Goal: Task Accomplishment & Management: Complete application form

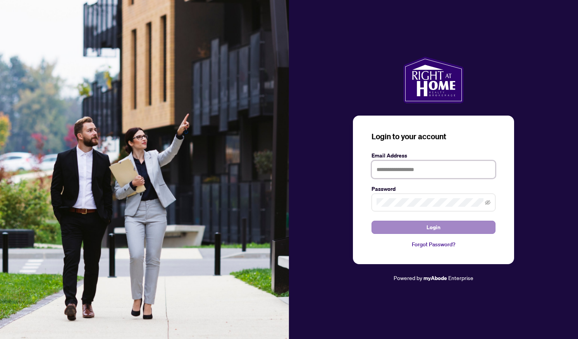
type input "**********"
click at [425, 229] on button "Login" at bounding box center [434, 227] width 124 height 13
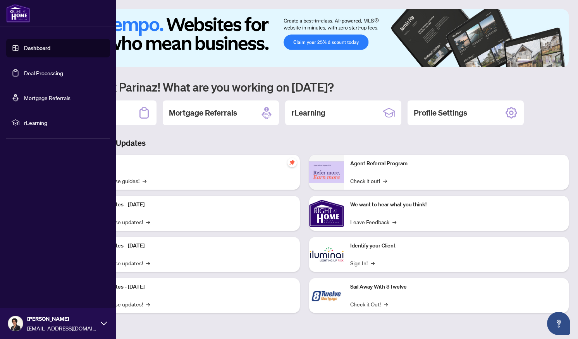
click at [34, 71] on link "Deal Processing" at bounding box center [43, 72] width 39 height 7
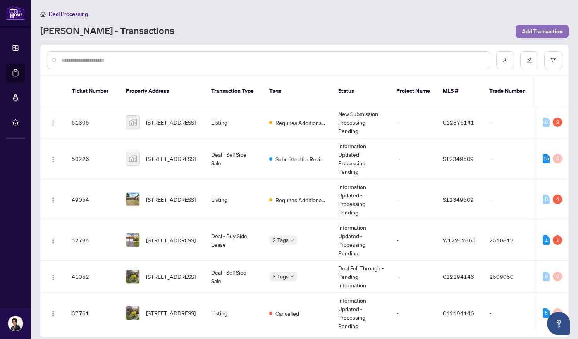
click at [538, 31] on span "Add Transaction" at bounding box center [542, 31] width 41 height 12
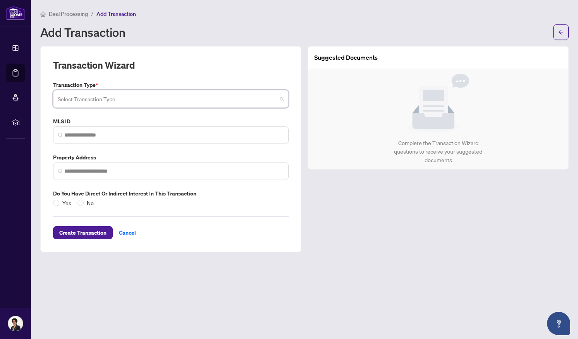
click at [191, 99] on input "search" at bounding box center [167, 99] width 219 height 17
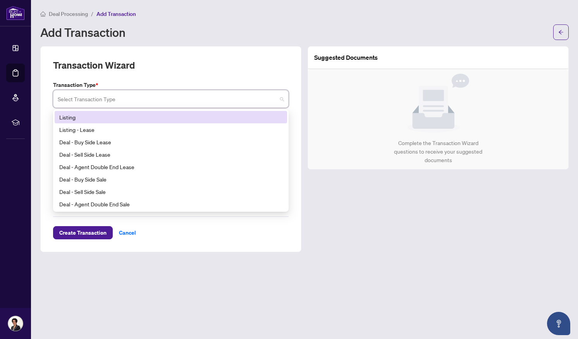
click at [103, 117] on div "Listing" at bounding box center [170, 117] width 223 height 9
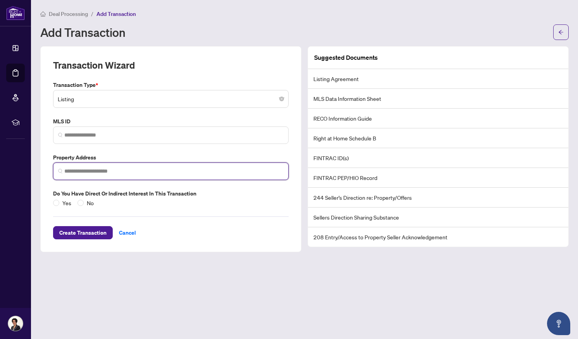
click at [69, 170] on input "search" at bounding box center [173, 171] width 219 height 8
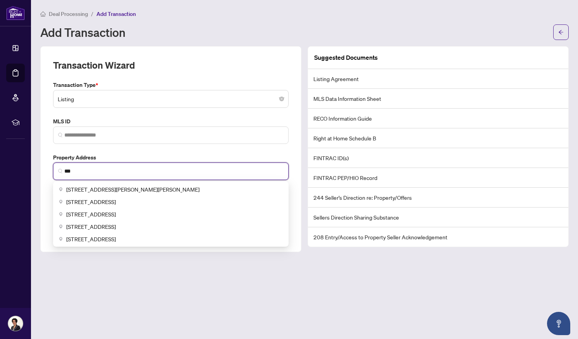
click at [69, 170] on input "***" at bounding box center [173, 171] width 219 height 8
click at [78, 169] on input "***" at bounding box center [173, 171] width 219 height 8
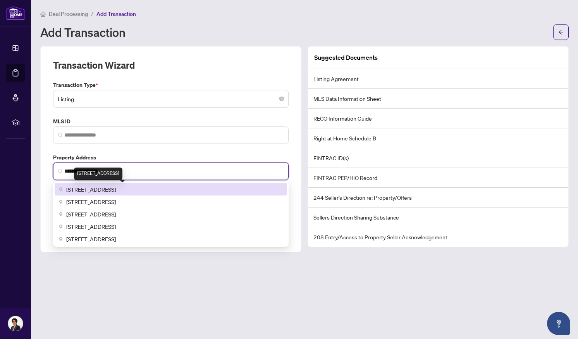
click at [100, 192] on span "[STREET_ADDRESS]" at bounding box center [91, 189] width 50 height 9
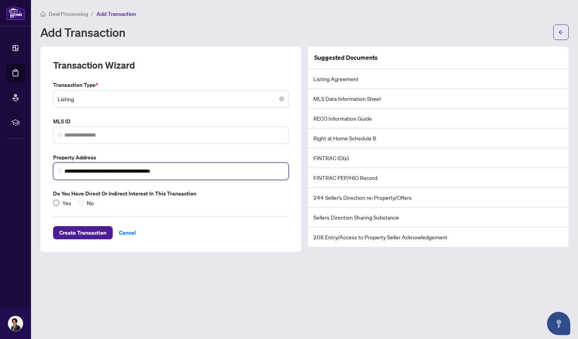
type input "**********"
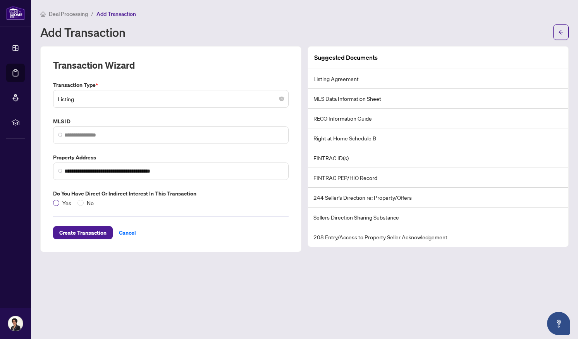
click at [61, 202] on span "Yes" at bounding box center [66, 203] width 15 height 9
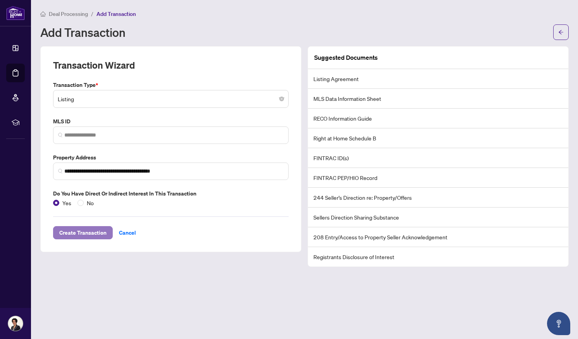
click at [98, 233] on span "Create Transaction" at bounding box center [82, 232] width 47 height 12
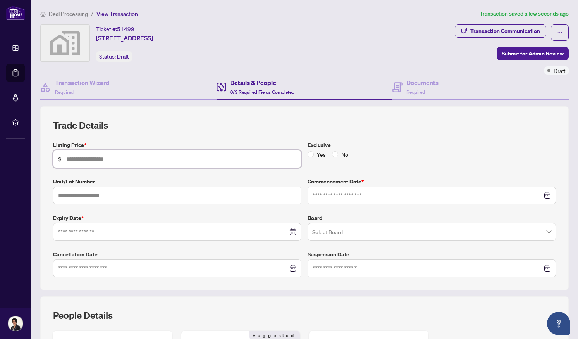
click at [134, 155] on input "text" at bounding box center [181, 159] width 230 height 9
type input "*********"
click at [212, 197] on input "text" at bounding box center [177, 195] width 249 height 18
click at [204, 168] on div "Listing Price * $ ********* Exclusive Yes No Unit/Lot Number Commencement Date …" at bounding box center [304, 209] width 509 height 136
click at [321, 194] on input at bounding box center [428, 195] width 230 height 9
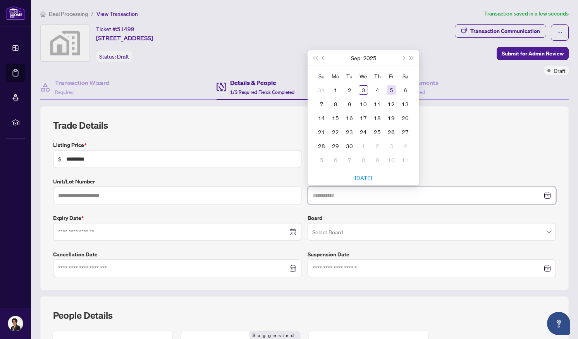
type input "**********"
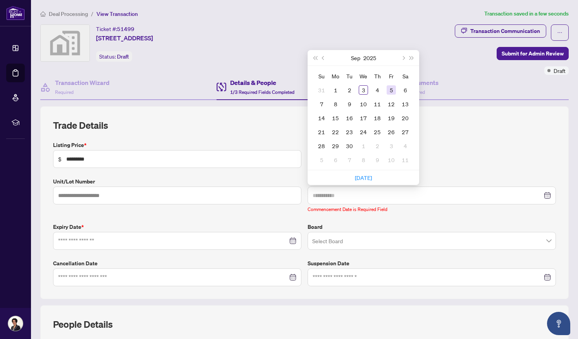
click at [392, 88] on div "5" at bounding box center [391, 89] width 9 height 9
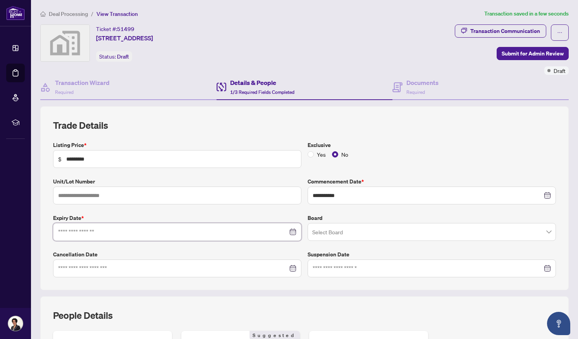
click at [181, 234] on input at bounding box center [173, 232] width 230 height 9
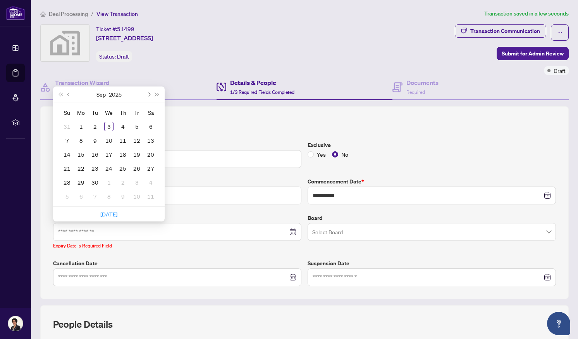
click at [151, 94] on button "Next month (PageDown)" at bounding box center [148, 94] width 9 height 16
type input "**********"
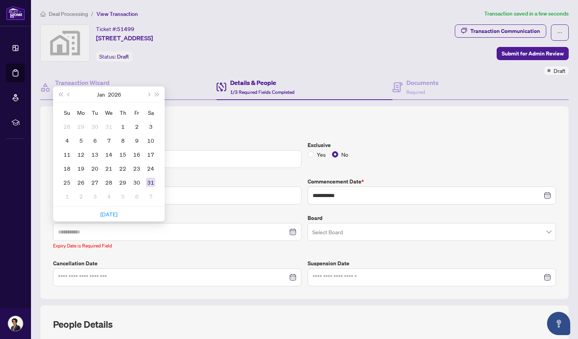
click at [151, 185] on div "31" at bounding box center [150, 182] width 9 height 9
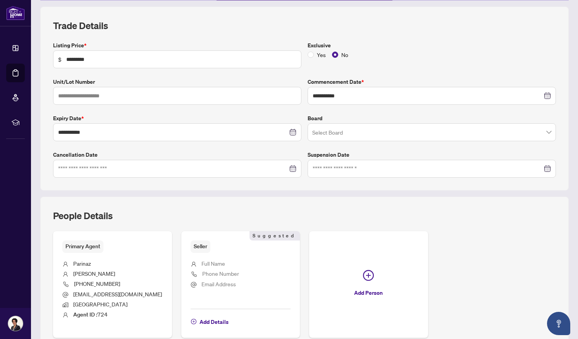
scroll to position [139, 0]
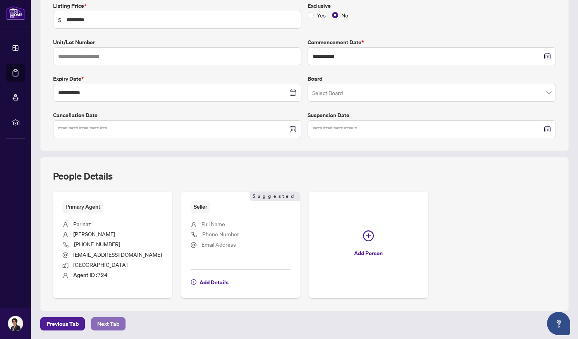
click at [105, 322] on span "Next Tab" at bounding box center [108, 324] width 22 height 12
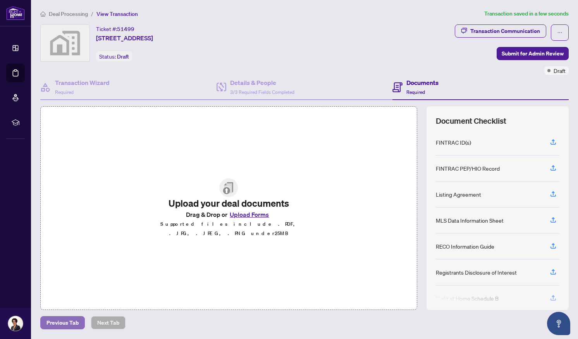
click at [71, 322] on span "Previous Tab" at bounding box center [63, 322] width 32 height 12
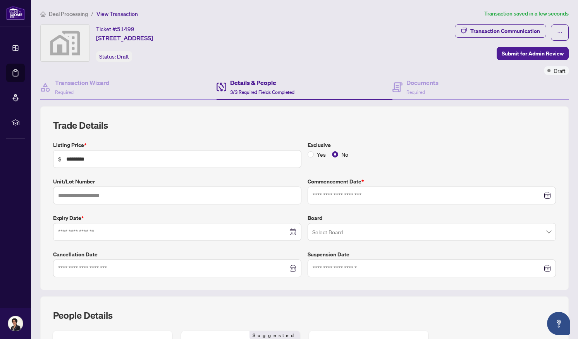
type input "**********"
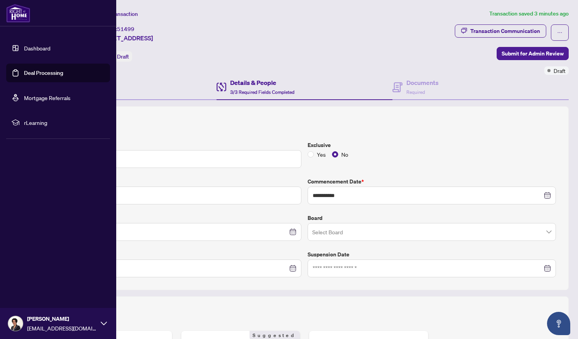
click at [24, 45] on link "Dashboard" at bounding box center [37, 48] width 26 height 7
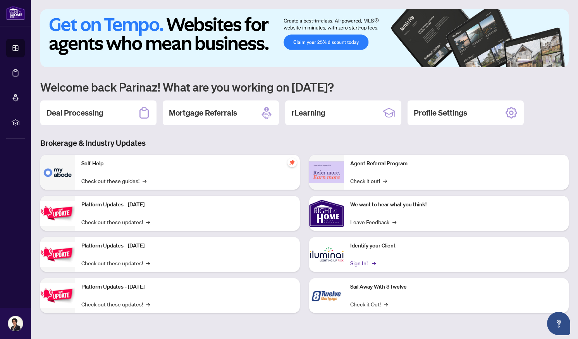
click at [359, 265] on link "Sign In! →" at bounding box center [362, 263] width 24 height 9
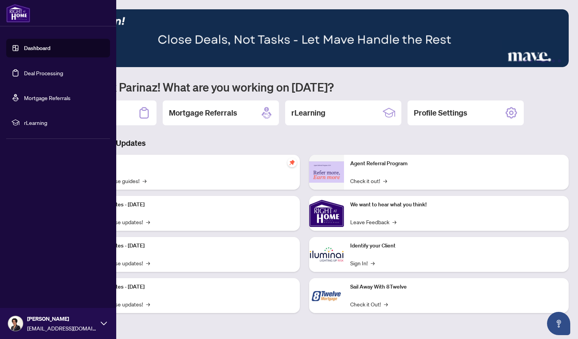
click at [35, 71] on link "Deal Processing" at bounding box center [43, 72] width 39 height 7
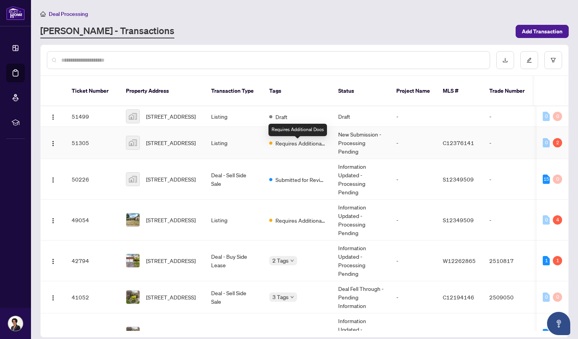
click at [318, 147] on span "Requires Additional Docs" at bounding box center [301, 143] width 50 height 9
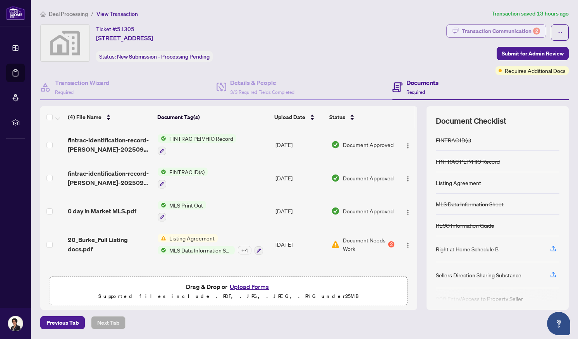
click at [492, 28] on div "Transaction Communication 2" at bounding box center [501, 31] width 78 height 12
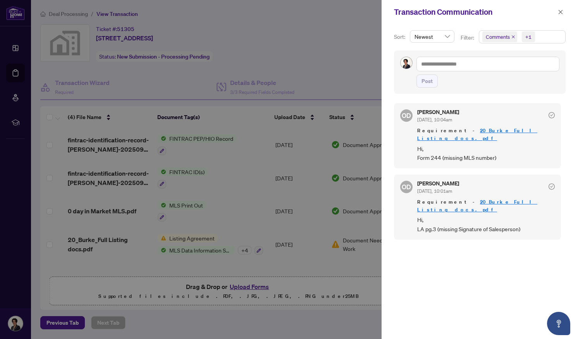
click at [492, 28] on div "Sort: Newest Filter: Comments +1 Post OD [PERSON_NAME] [DATE], 10:04am Requirem…" at bounding box center [480, 181] width 197 height 315
click at [352, 53] on div at bounding box center [289, 169] width 578 height 339
drag, startPoint x: 59, startPoint y: 62, endPoint x: 270, endPoint y: 61, distance: 210.9
click at [270, 61] on div at bounding box center [289, 169] width 578 height 339
click at [563, 14] on icon "close" at bounding box center [560, 11] width 5 height 5
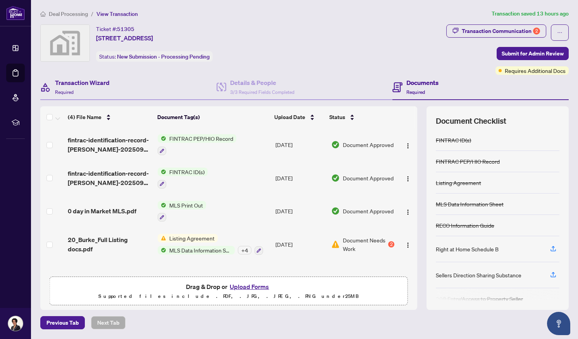
click at [114, 78] on div "Transaction Wizard Required" at bounding box center [128, 87] width 176 height 25
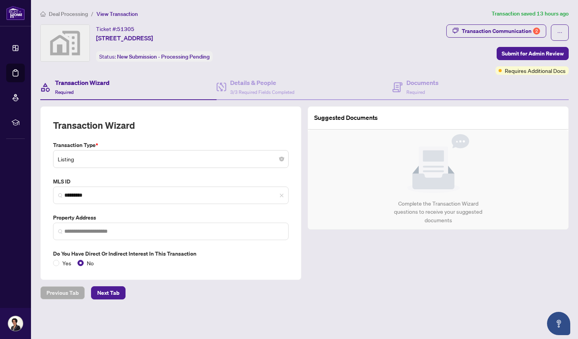
type input "**********"
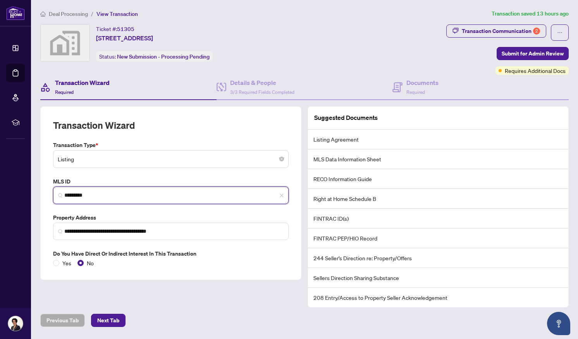
drag, startPoint x: 98, startPoint y: 193, endPoint x: 65, endPoint y: 188, distance: 33.4
click at [65, 188] on span "*********" at bounding box center [171, 194] width 236 height 17
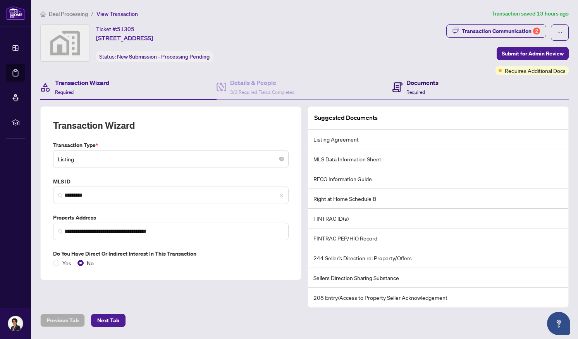
click at [418, 84] on h4 "Documents" at bounding box center [423, 82] width 32 height 9
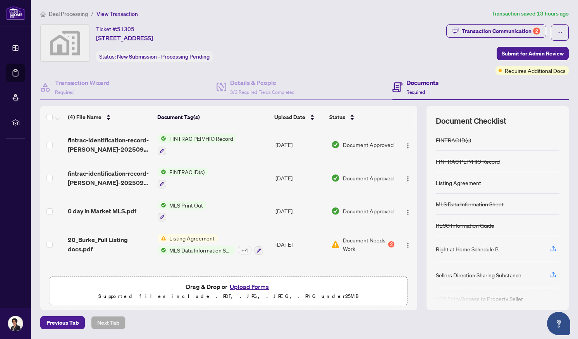
click at [177, 237] on span "Listing Agreement" at bounding box center [192, 238] width 52 height 9
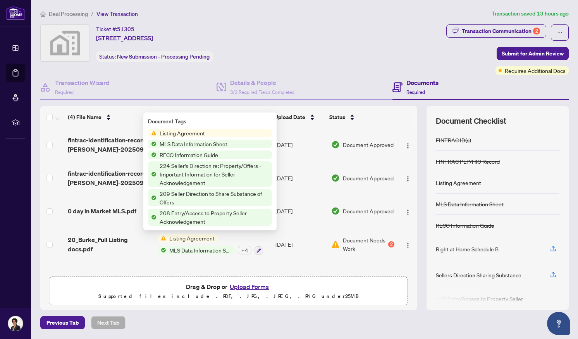
click at [200, 133] on span "Listing Agreement" at bounding box center [183, 133] width 52 height 9
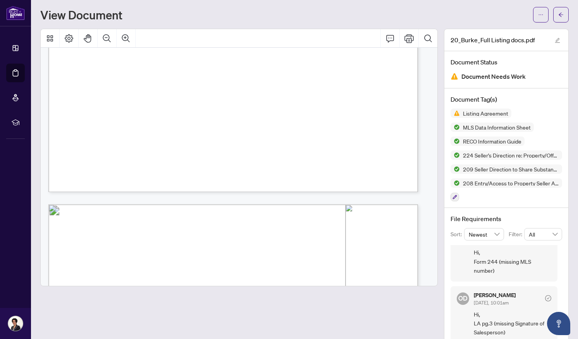
scroll to position [625, 0]
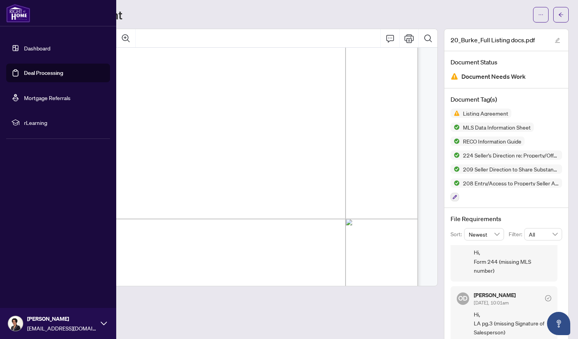
click at [37, 71] on link "Deal Processing" at bounding box center [43, 72] width 39 height 7
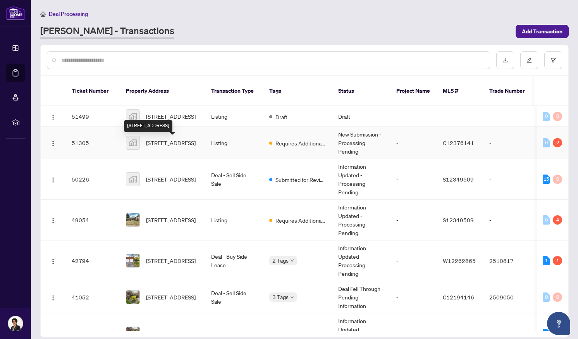
click at [166, 143] on span "[STREET_ADDRESS]" at bounding box center [171, 142] width 50 height 9
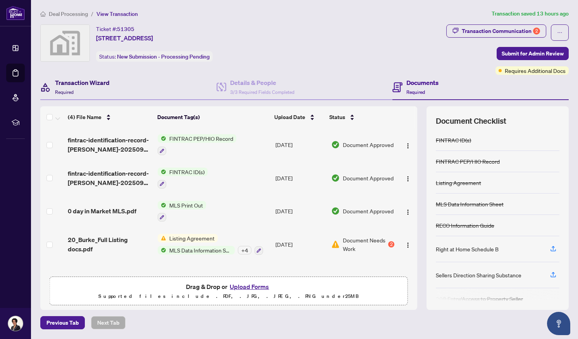
click at [81, 86] on h4 "Transaction Wizard" at bounding box center [82, 82] width 55 height 9
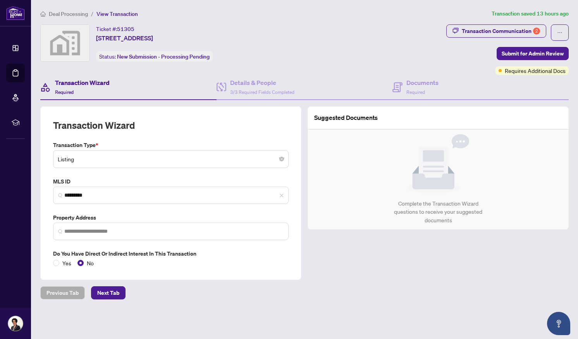
type input "**********"
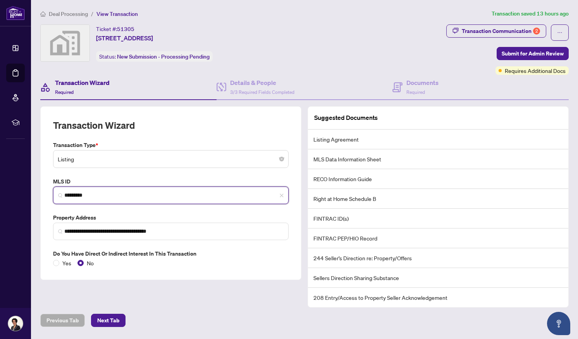
drag, startPoint x: 98, startPoint y: 195, endPoint x: 57, endPoint y: 193, distance: 41.1
click at [57, 193] on span "*********" at bounding box center [171, 194] width 236 height 17
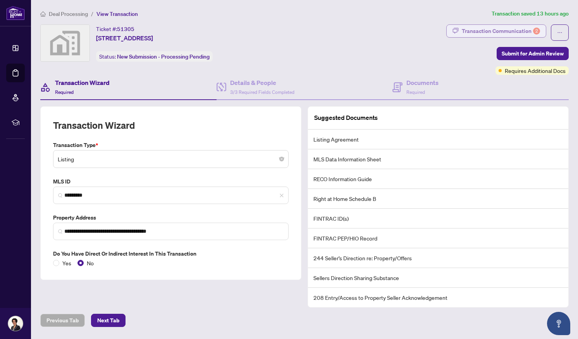
click at [468, 27] on div "Transaction Communication 2" at bounding box center [501, 31] width 78 height 12
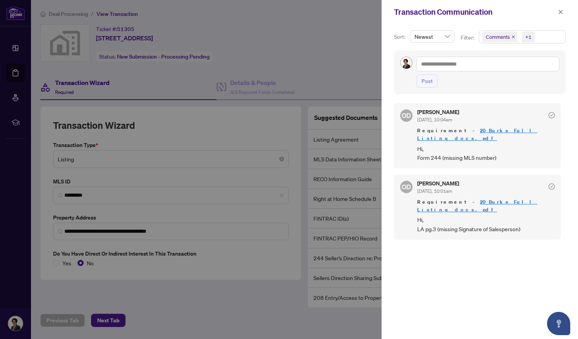
click at [479, 129] on link "20_Burke_Full Listing docs.pdf" at bounding box center [478, 134] width 120 height 14
click at [560, 12] on icon "close" at bounding box center [560, 11] width 5 height 5
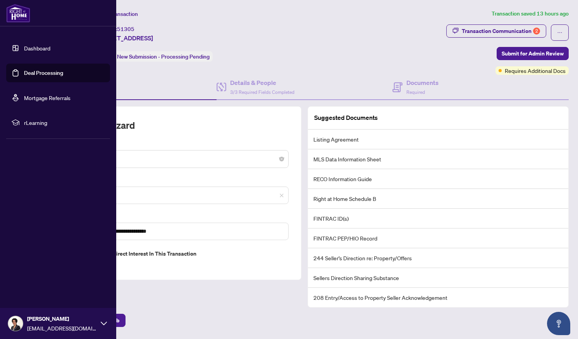
click at [35, 47] on link "Dashboard" at bounding box center [37, 48] width 26 height 7
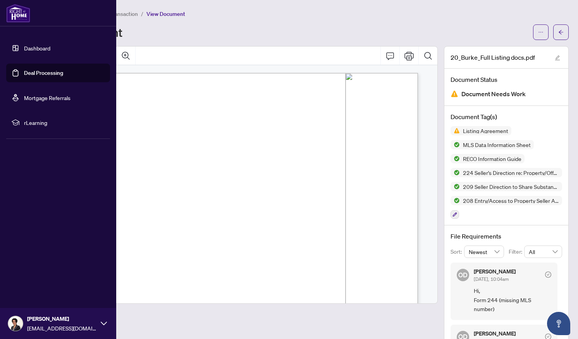
click at [38, 69] on link "Deal Processing" at bounding box center [43, 72] width 39 height 7
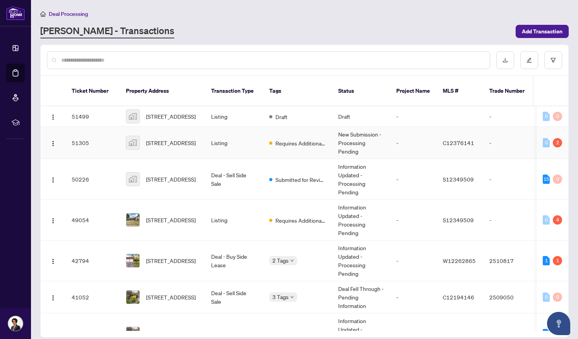
click at [179, 154] on td "[STREET_ADDRESS]" at bounding box center [162, 143] width 85 height 32
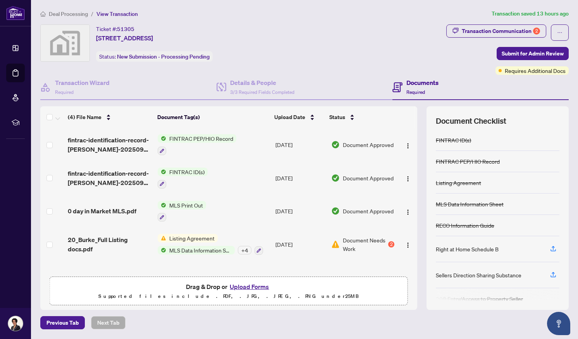
click at [243, 284] on button "Upload Forms" at bounding box center [250, 286] width 44 height 10
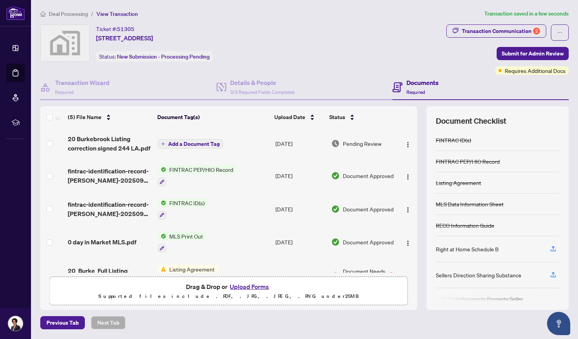
scroll to position [21, 0]
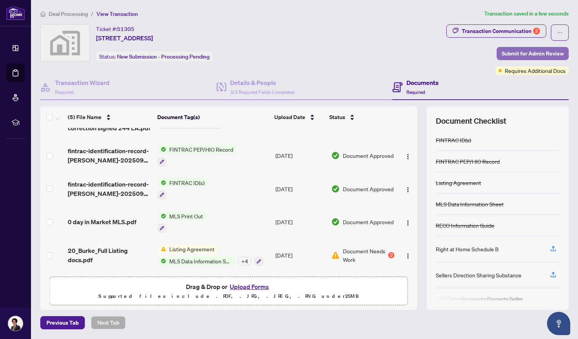
click at [522, 52] on span "Submit for Admin Review" at bounding box center [533, 53] width 62 height 12
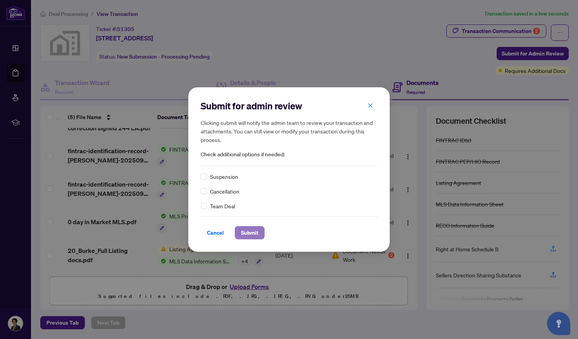
click at [255, 233] on span "Submit" at bounding box center [249, 232] width 17 height 12
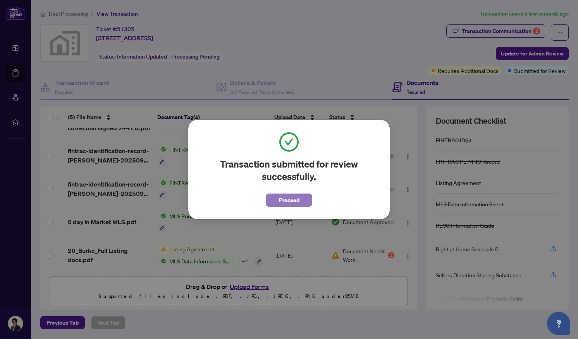
click at [284, 198] on span "Proceed" at bounding box center [289, 200] width 21 height 12
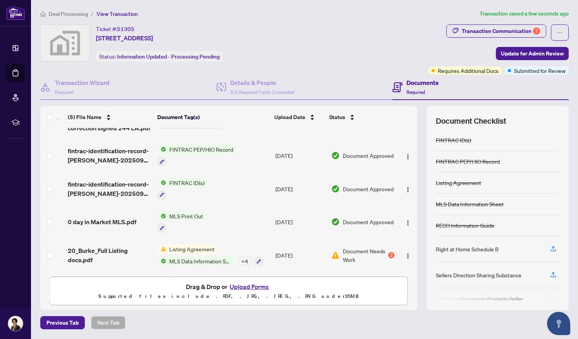
scroll to position [0, 0]
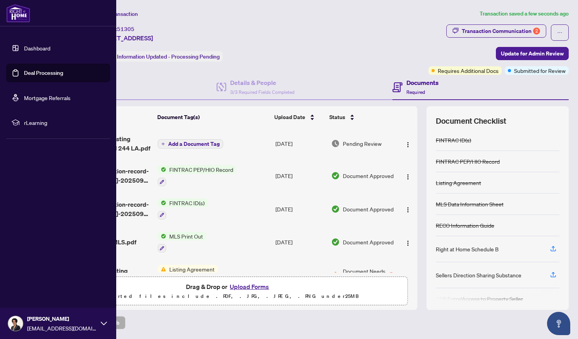
click at [52, 73] on link "Deal Processing" at bounding box center [43, 72] width 39 height 7
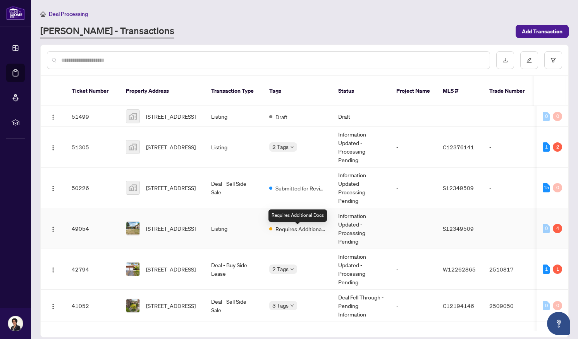
click at [306, 231] on span "Requires Additional Docs" at bounding box center [301, 228] width 50 height 9
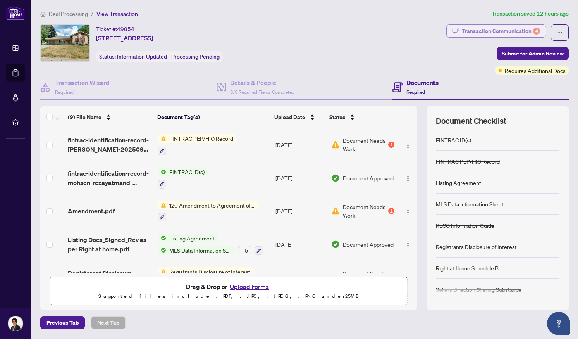
click at [492, 29] on div "Transaction Communication 4" at bounding box center [501, 31] width 78 height 12
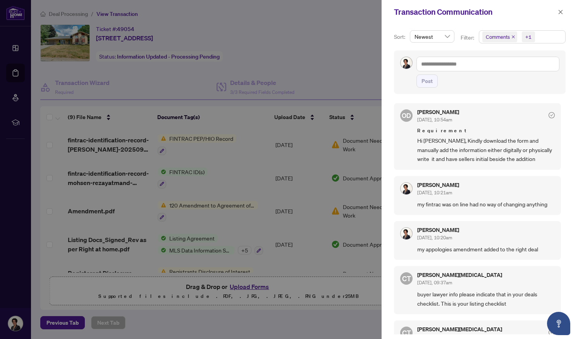
click at [399, 90] on div "Post" at bounding box center [480, 71] width 172 height 43
click at [559, 292] on div "OD Olivia Di Mambro Sep/03/2025, 10:54am Requirement Hi Parinaz, Kindly downloa…" at bounding box center [480, 216] width 172 height 236
click at [438, 148] on span "Hi Parinaz, Kindly download the form and manually add the information either di…" at bounding box center [487, 149] width 138 height 27
click at [559, 10] on icon "close" at bounding box center [560, 11] width 5 height 5
